Goal: Task Accomplishment & Management: Manage account settings

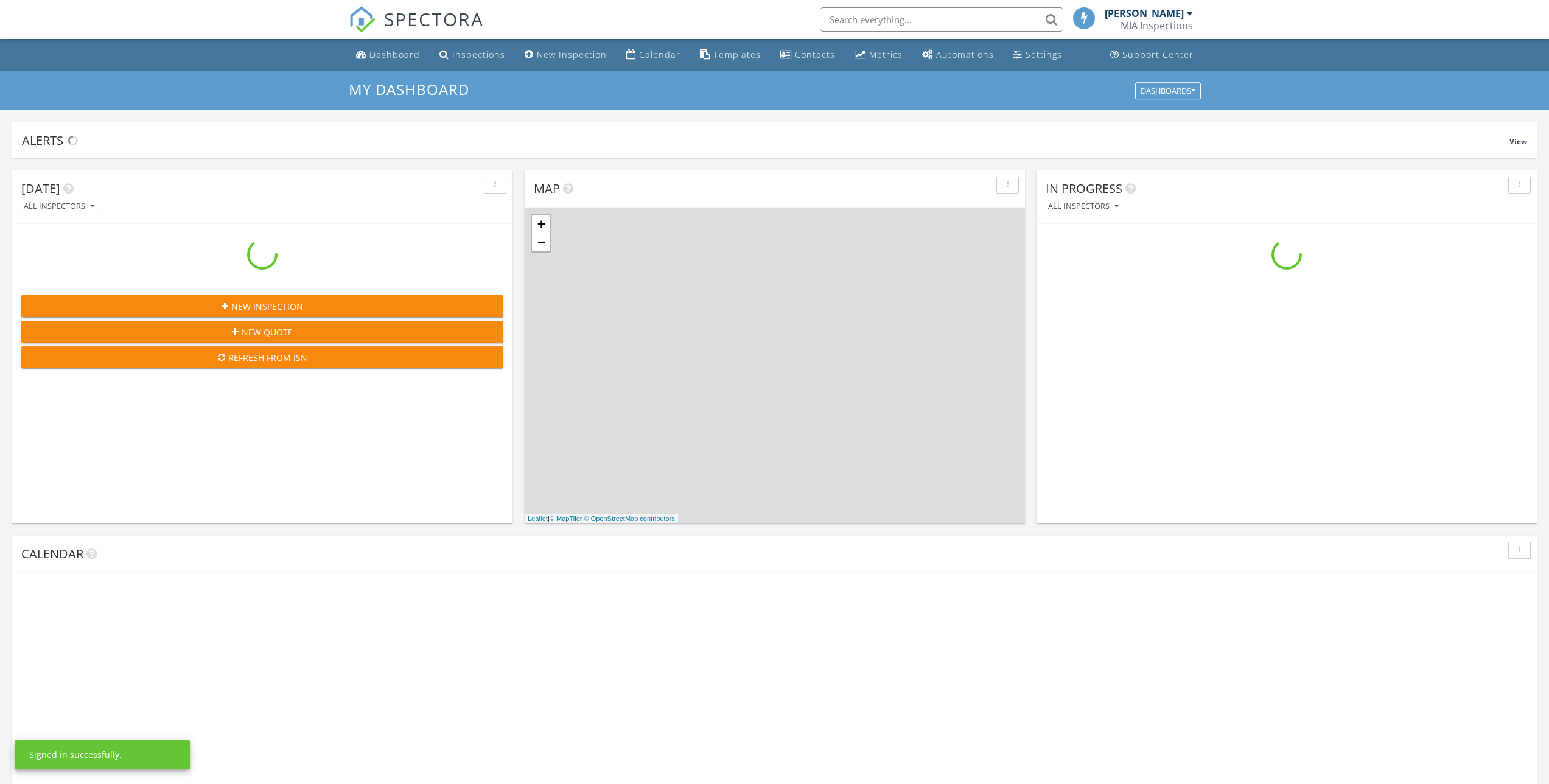
scroll to position [1127, 1567]
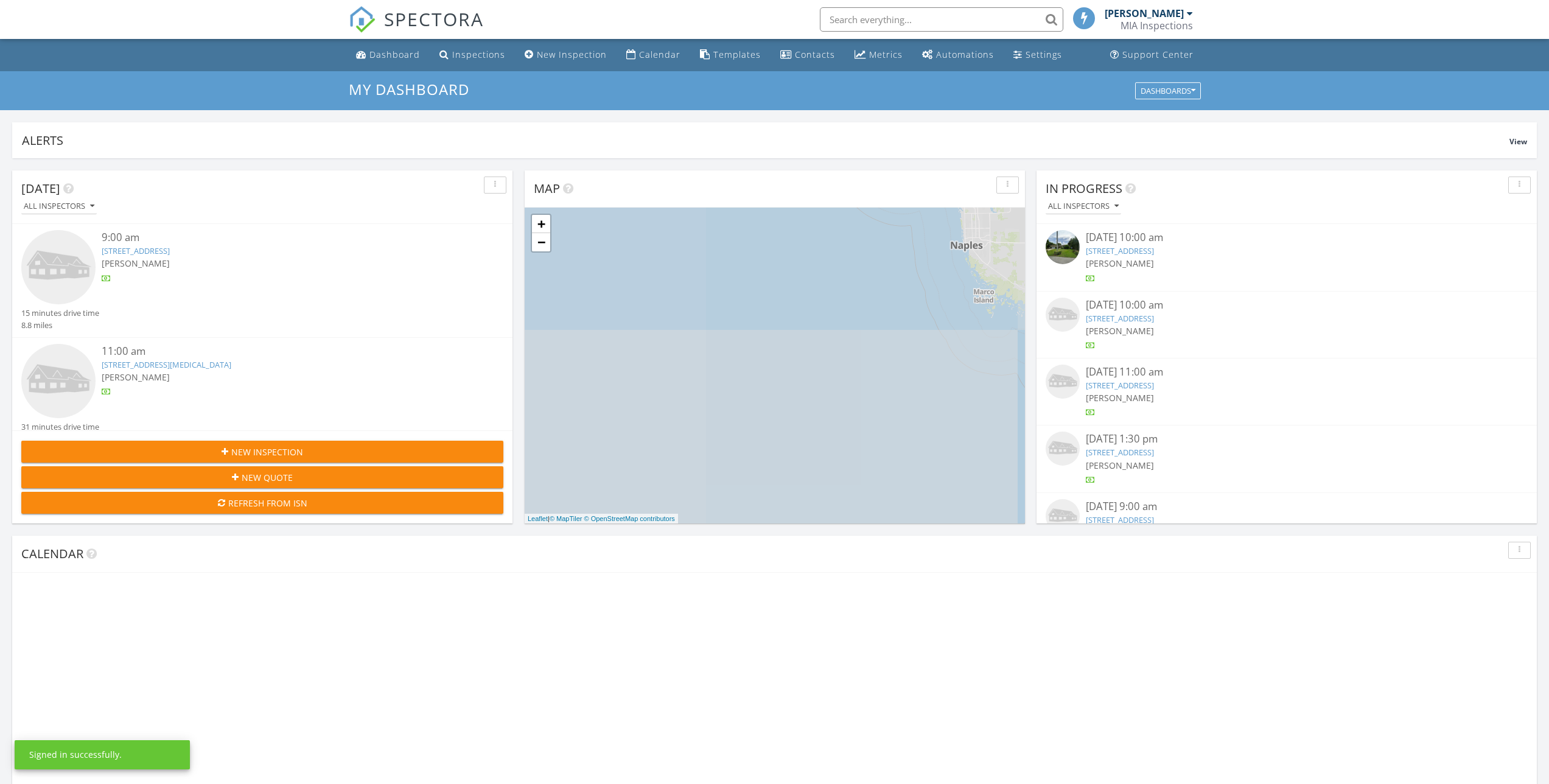
click at [863, 8] on input "text" at bounding box center [941, 20] width 244 height 25
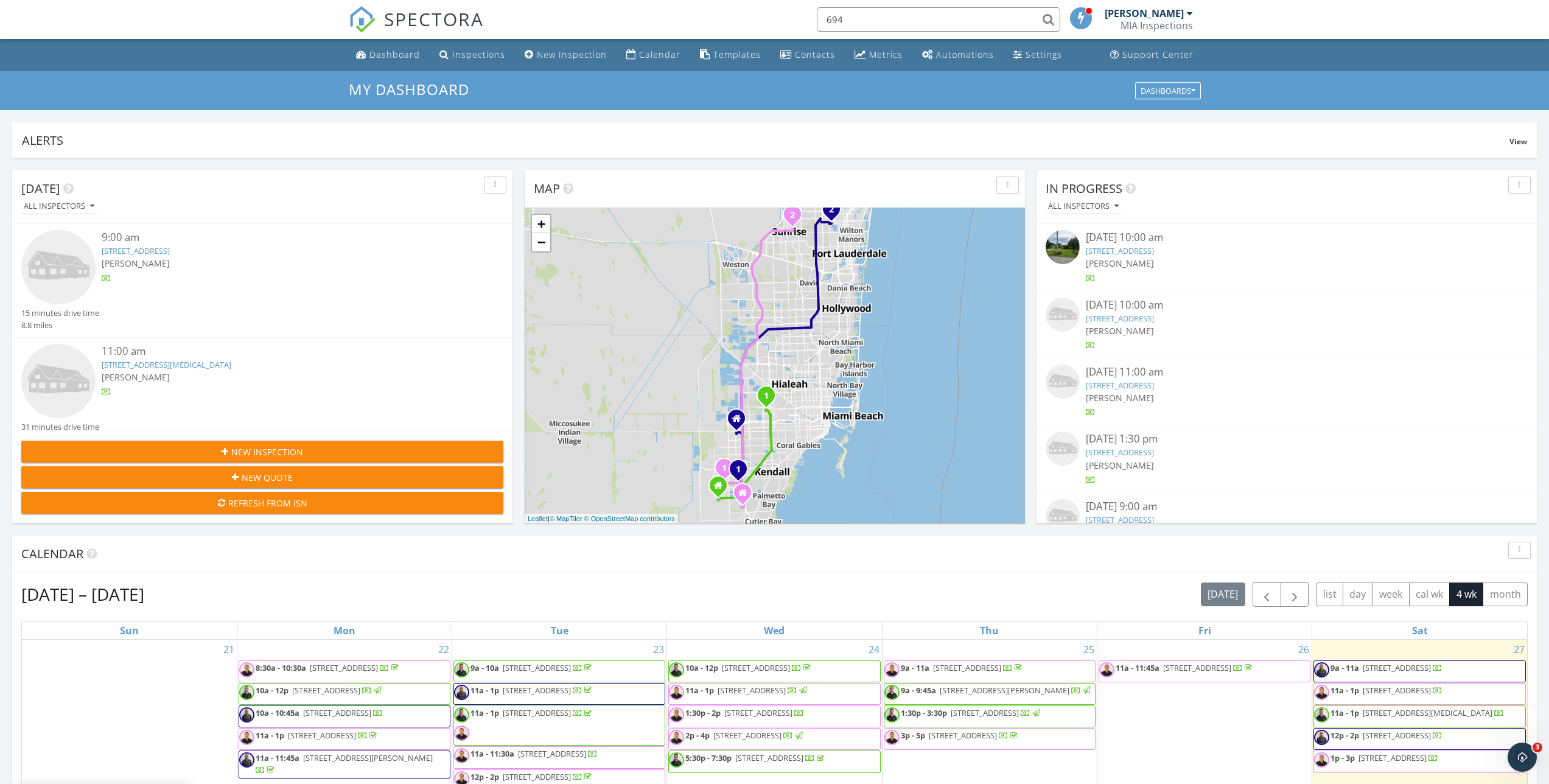
scroll to position [0, 0]
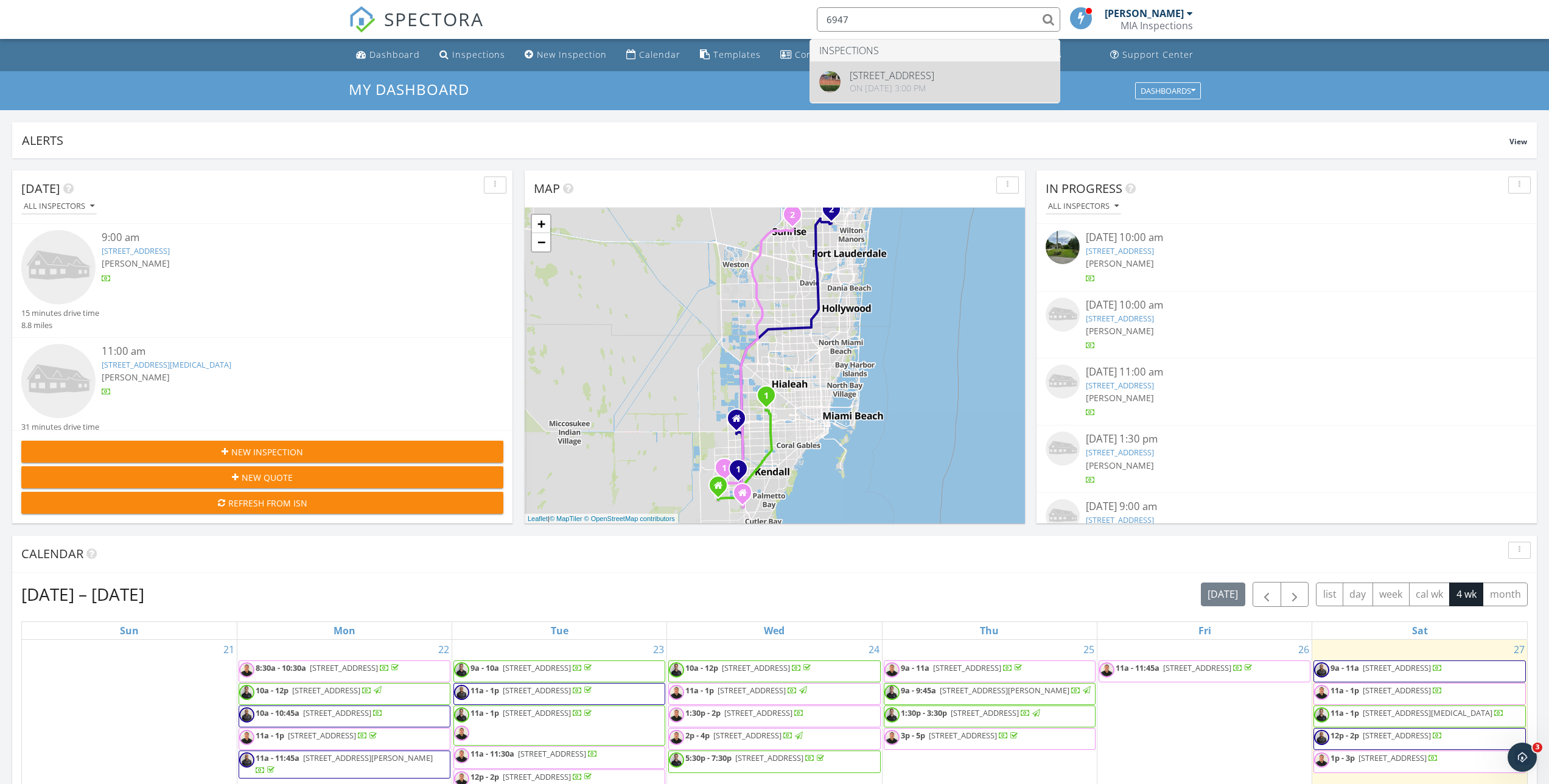
type input "6947"
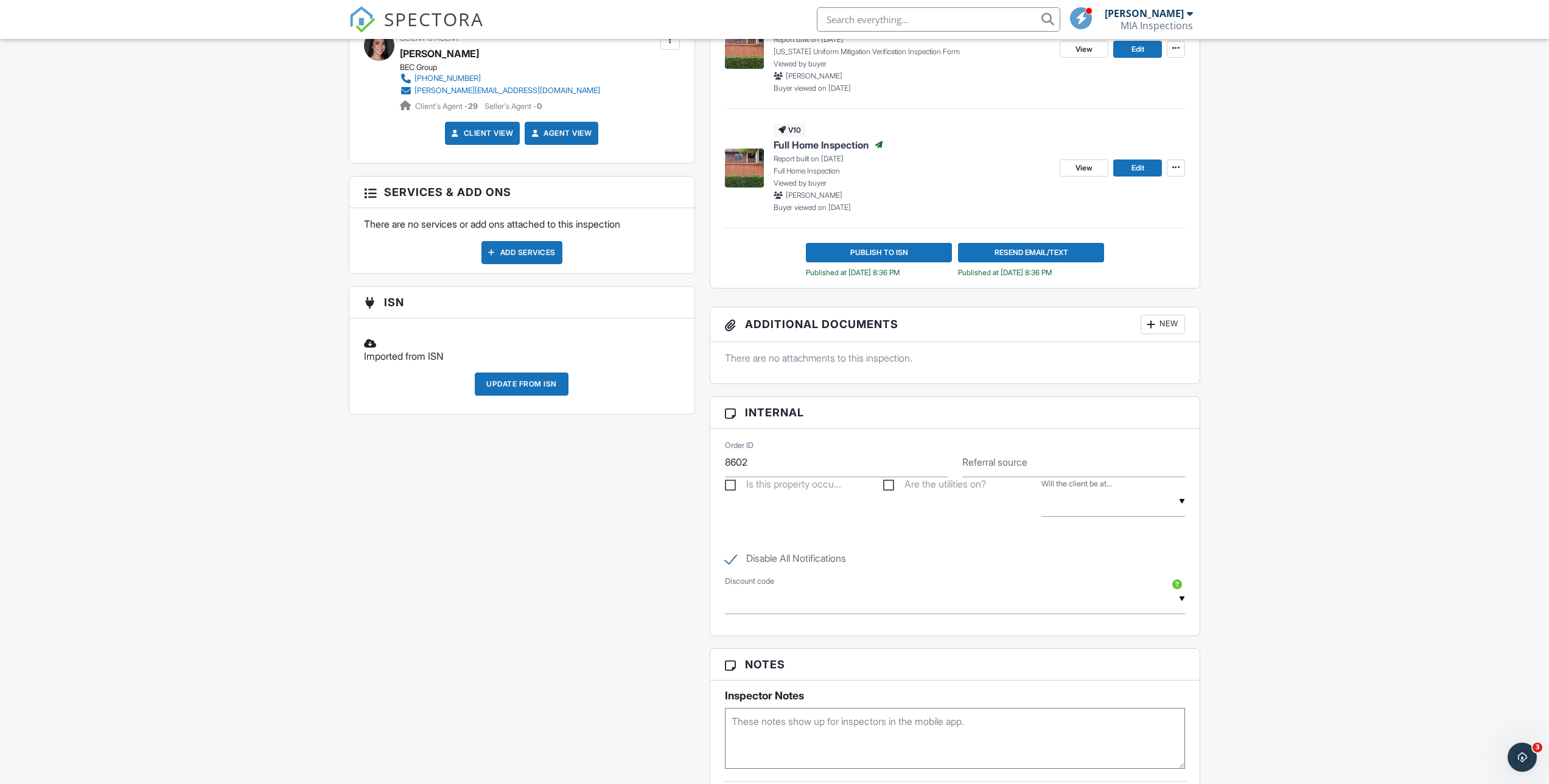
click at [505, 389] on div "Update from ISN" at bounding box center [521, 384] width 93 height 23
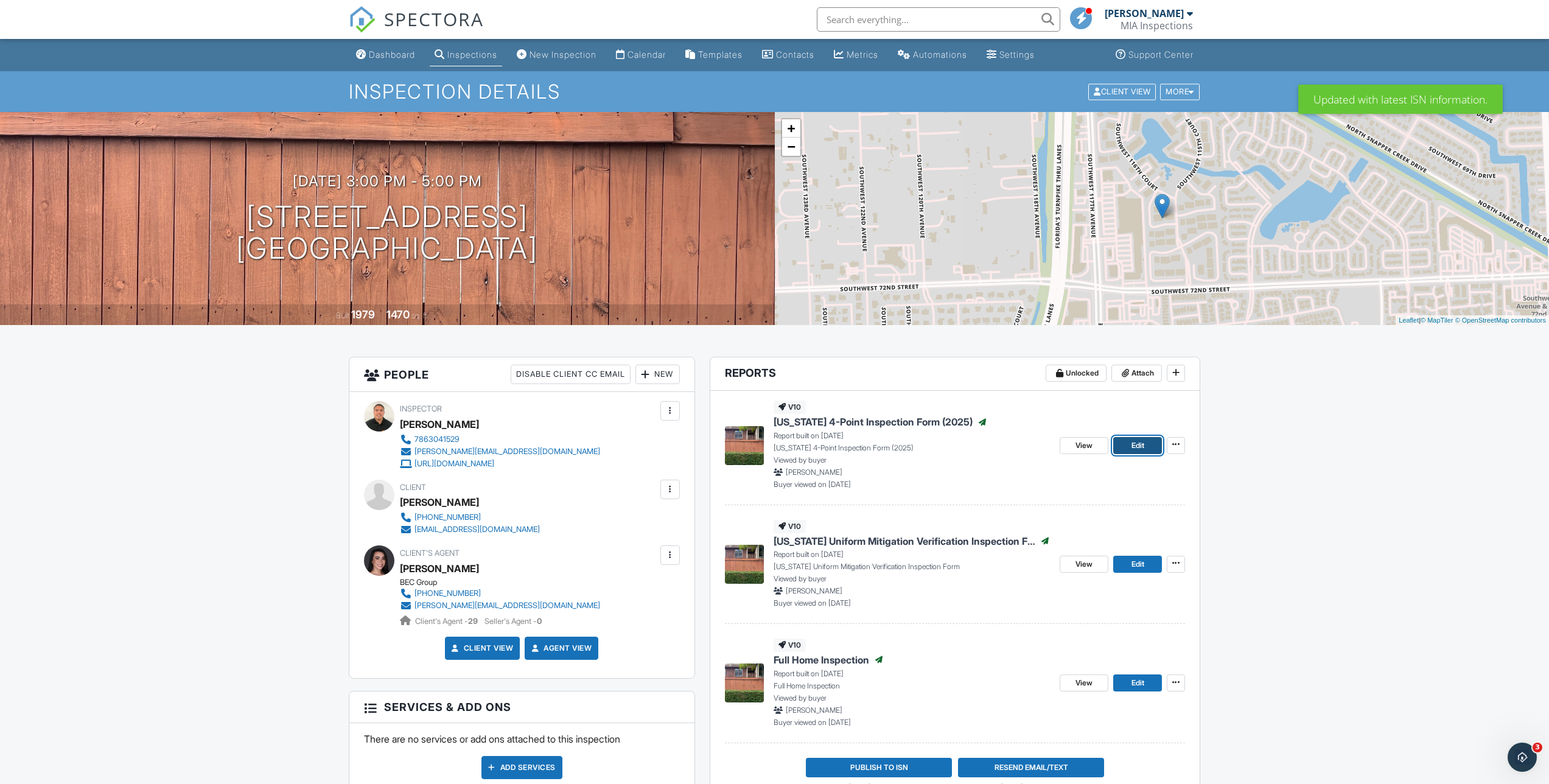
click at [1126, 448] on link "Edit" at bounding box center [1137, 445] width 48 height 17
click at [1116, 556] on link "Edit" at bounding box center [1137, 564] width 48 height 17
